Goal: Information Seeking & Learning: Learn about a topic

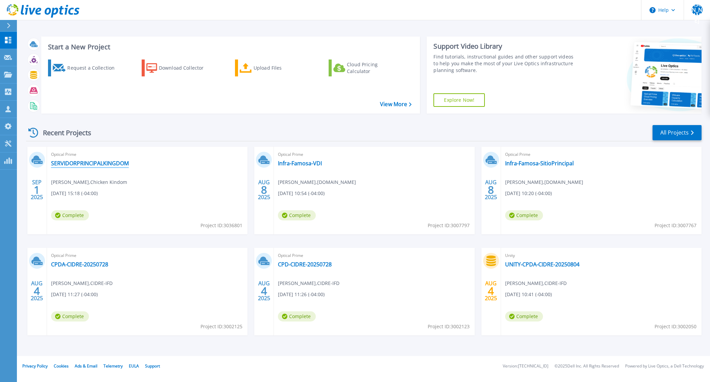
click at [97, 166] on link "SERVIDORPRINCIPALKINGDOM" at bounding box center [90, 163] width 78 height 7
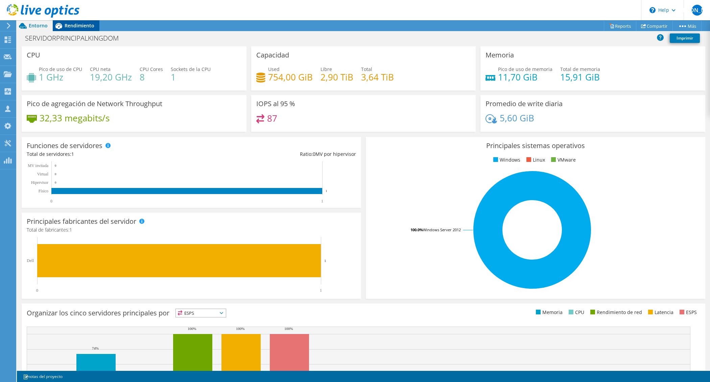
click at [86, 22] on span "Rendimiento" at bounding box center [80, 25] width 30 height 6
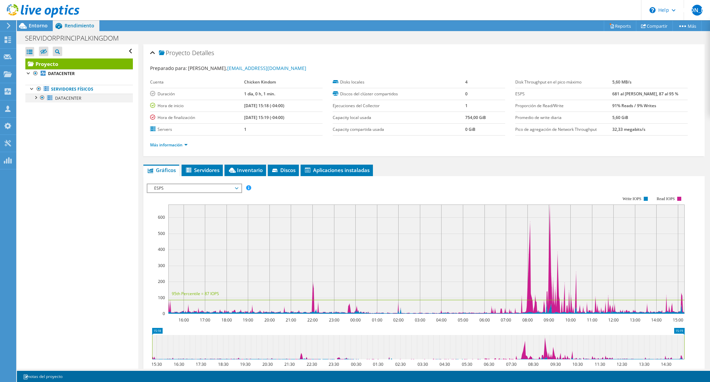
click at [37, 99] on div at bounding box center [35, 97] width 7 height 7
click at [180, 145] on link "Más información" at bounding box center [169, 145] width 38 height 6
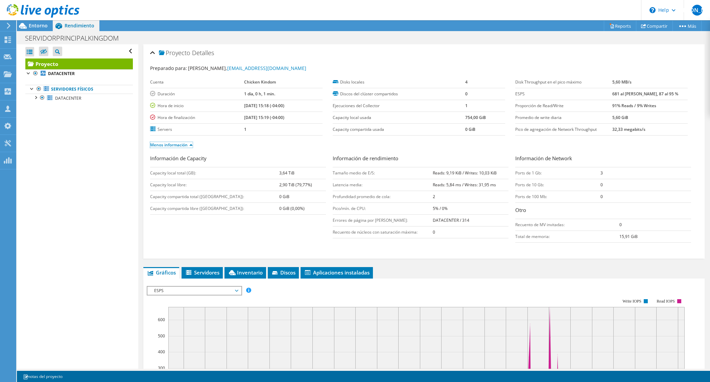
scroll to position [2, 0]
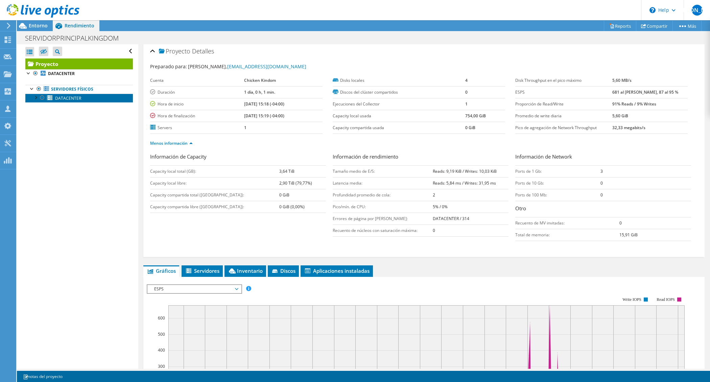
click at [56, 100] on span "DATACENTER" at bounding box center [68, 98] width 26 height 6
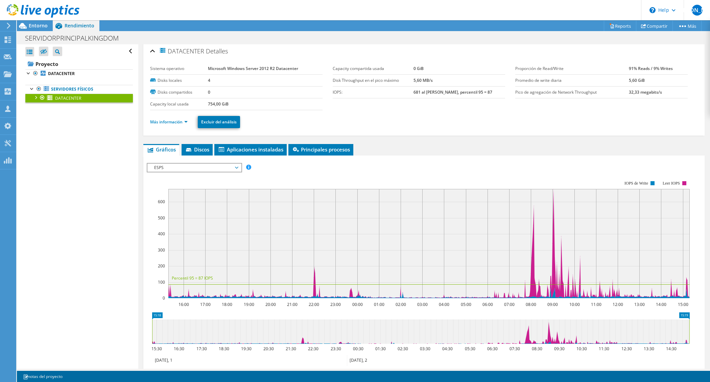
click at [37, 99] on div at bounding box center [35, 97] width 7 height 7
click at [51, 70] on link "DATACENTER" at bounding box center [79, 73] width 108 height 9
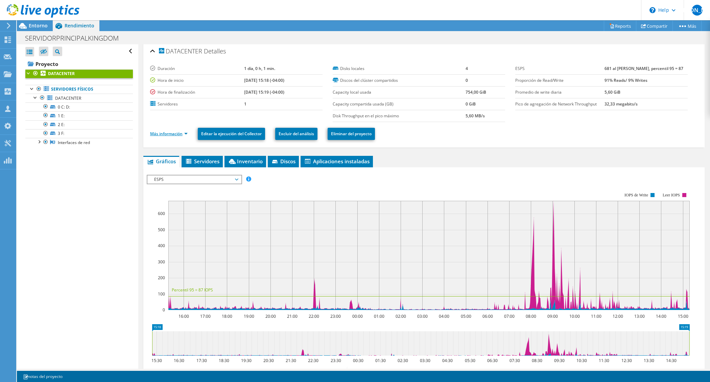
click at [167, 136] on link "Más información" at bounding box center [169, 134] width 38 height 6
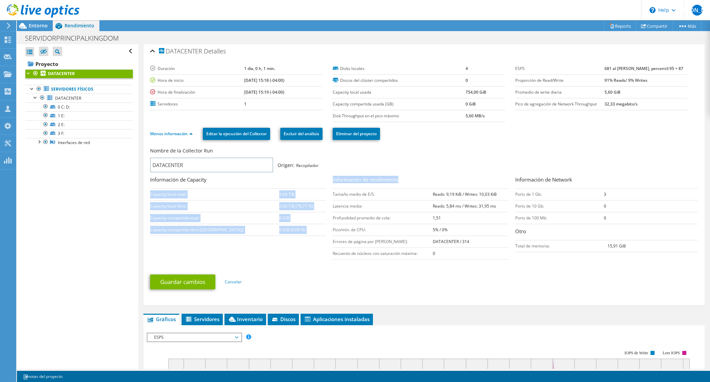
drag, startPoint x: 325, startPoint y: 206, endPoint x: 509, endPoint y: 209, distance: 183.7
click at [509, 209] on div "Nombre de la Collector Run DATACENTER Origen: Recopilador Información de Capaci…" at bounding box center [425, 204] width 551 height 117
click at [478, 205] on b "Reads: 5,84 ms / Writes: 31,95 ms" at bounding box center [464, 206] width 63 height 6
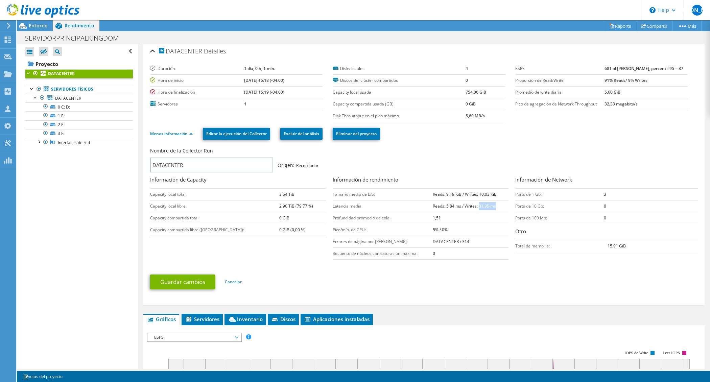
drag, startPoint x: 476, startPoint y: 206, endPoint x: 496, endPoint y: 211, distance: 20.8
click at [496, 211] on td "Reads: 5,84 ms / Writes: 31,95 ms" at bounding box center [470, 206] width 75 height 12
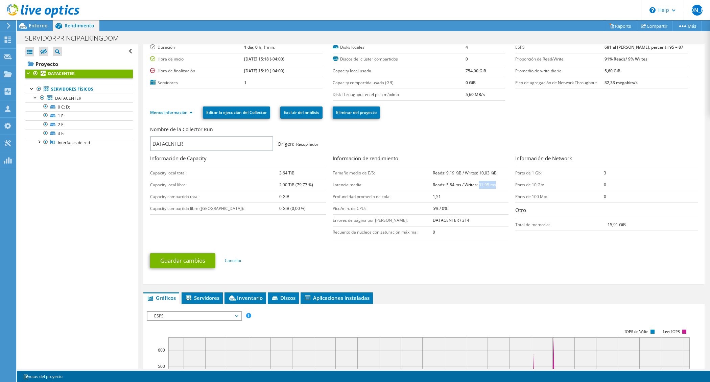
scroll to position [65, 0]
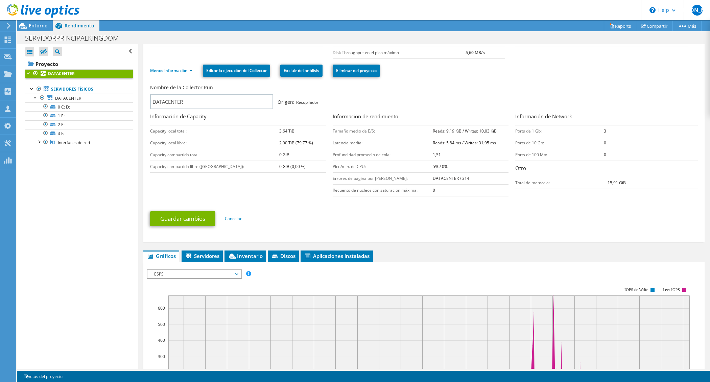
click at [219, 272] on span "ESPS" at bounding box center [194, 274] width 87 height 8
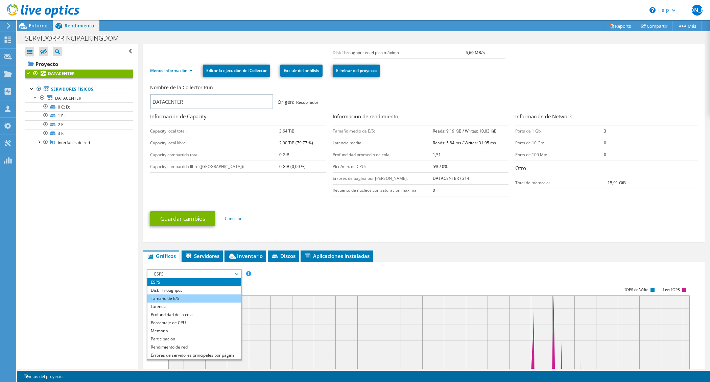
scroll to position [2, 0]
click at [180, 307] on li "Latencia" at bounding box center [194, 305] width 94 height 8
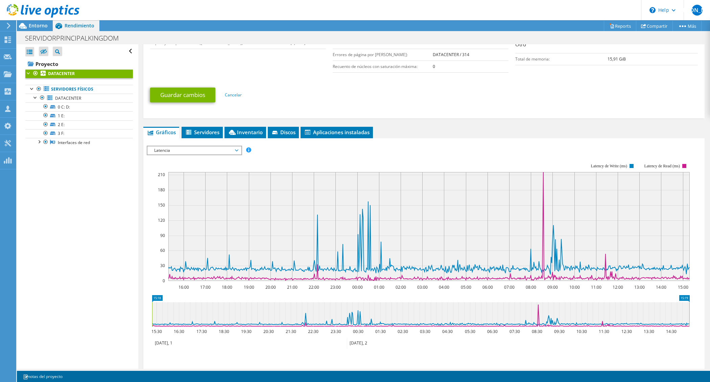
scroll to position [192, 0]
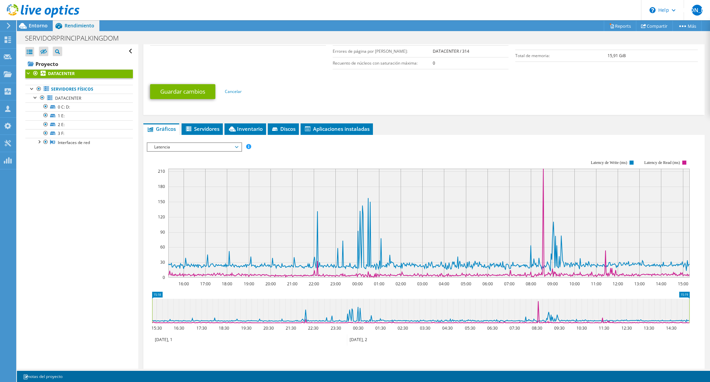
click at [43, 21] on div at bounding box center [39, 11] width 79 height 23
click at [43, 23] on span "Entorno" at bounding box center [38, 25] width 19 height 6
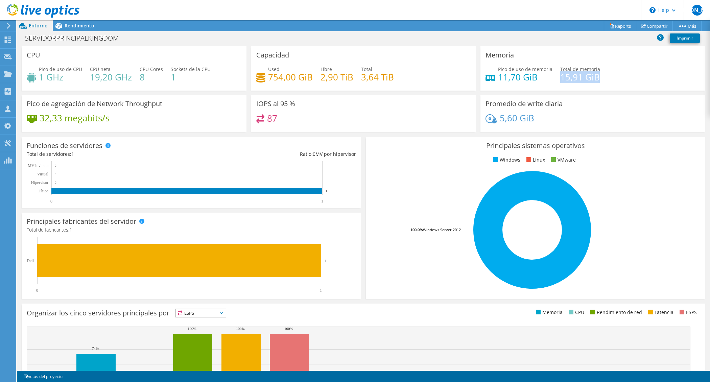
drag, startPoint x: 556, startPoint y: 79, endPoint x: 605, endPoint y: 78, distance: 48.7
click at [605, 78] on div "Pico de uso de memoria 11,70 GiB Total de memoria 15,91 GiB" at bounding box center [593, 77] width 215 height 22
